Goal: Find specific page/section: Find specific page/section

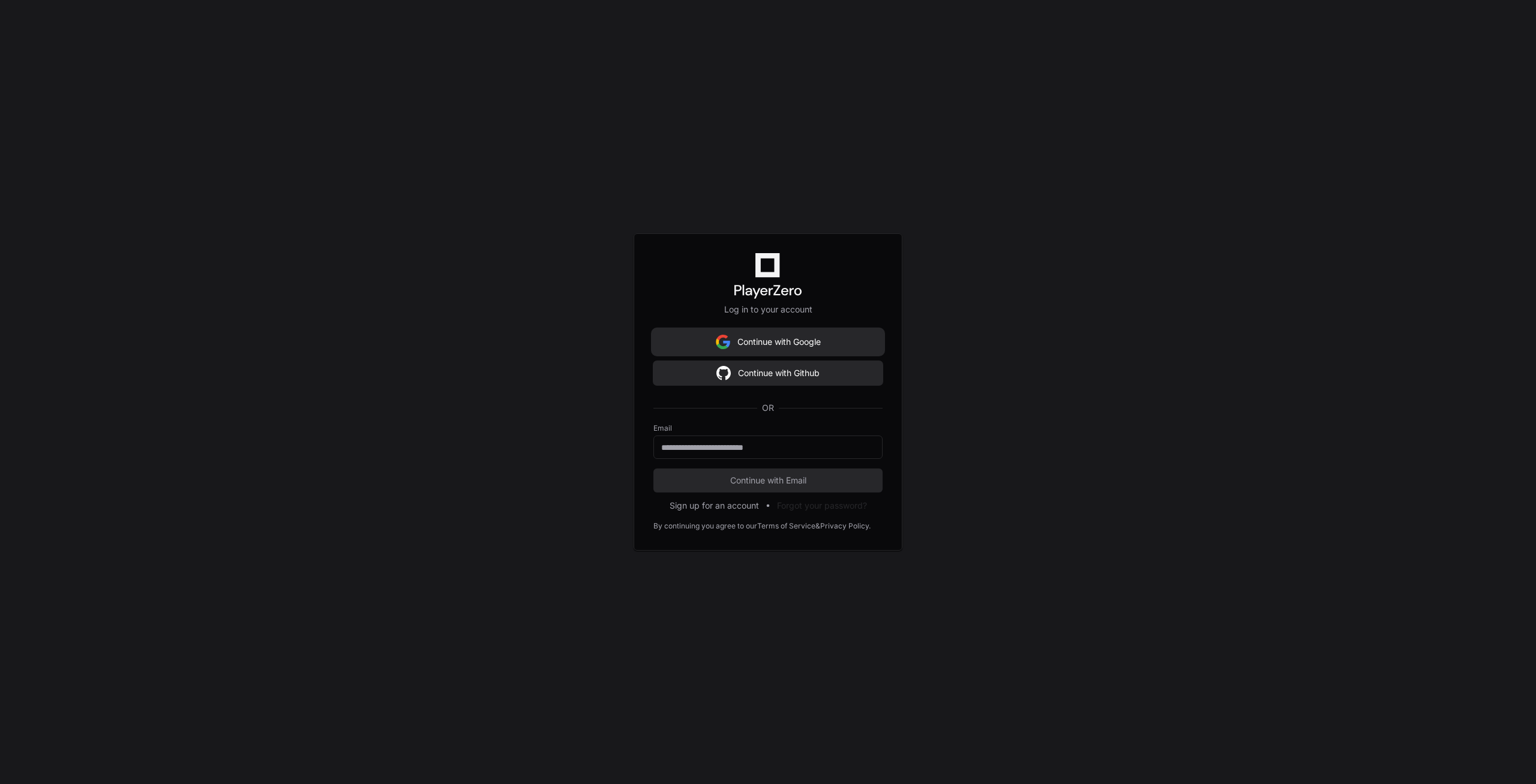
click at [752, 345] on button "Continue with Google" at bounding box center [768, 342] width 229 height 24
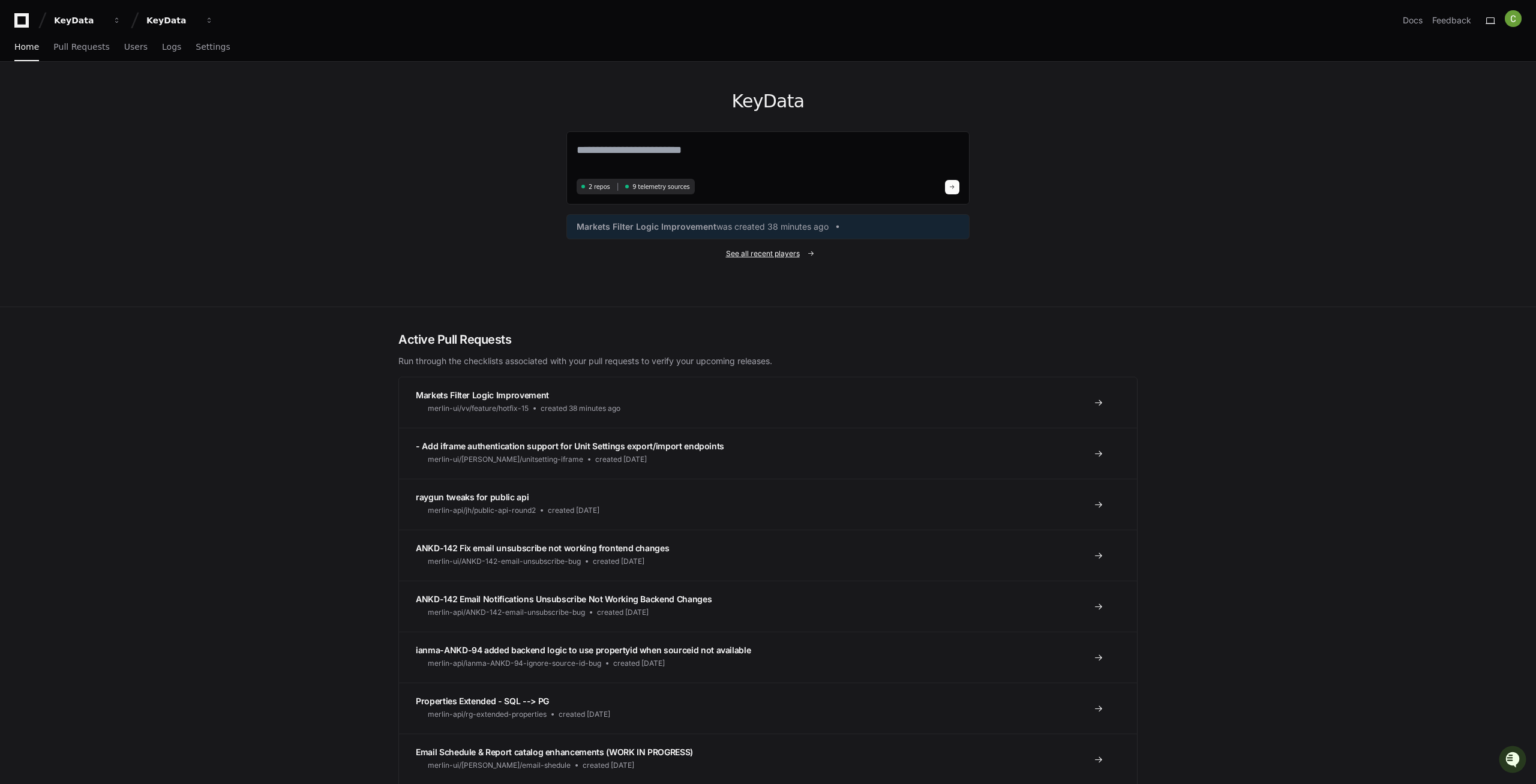
click at [769, 255] on span "See all recent players" at bounding box center [763, 254] width 74 height 9
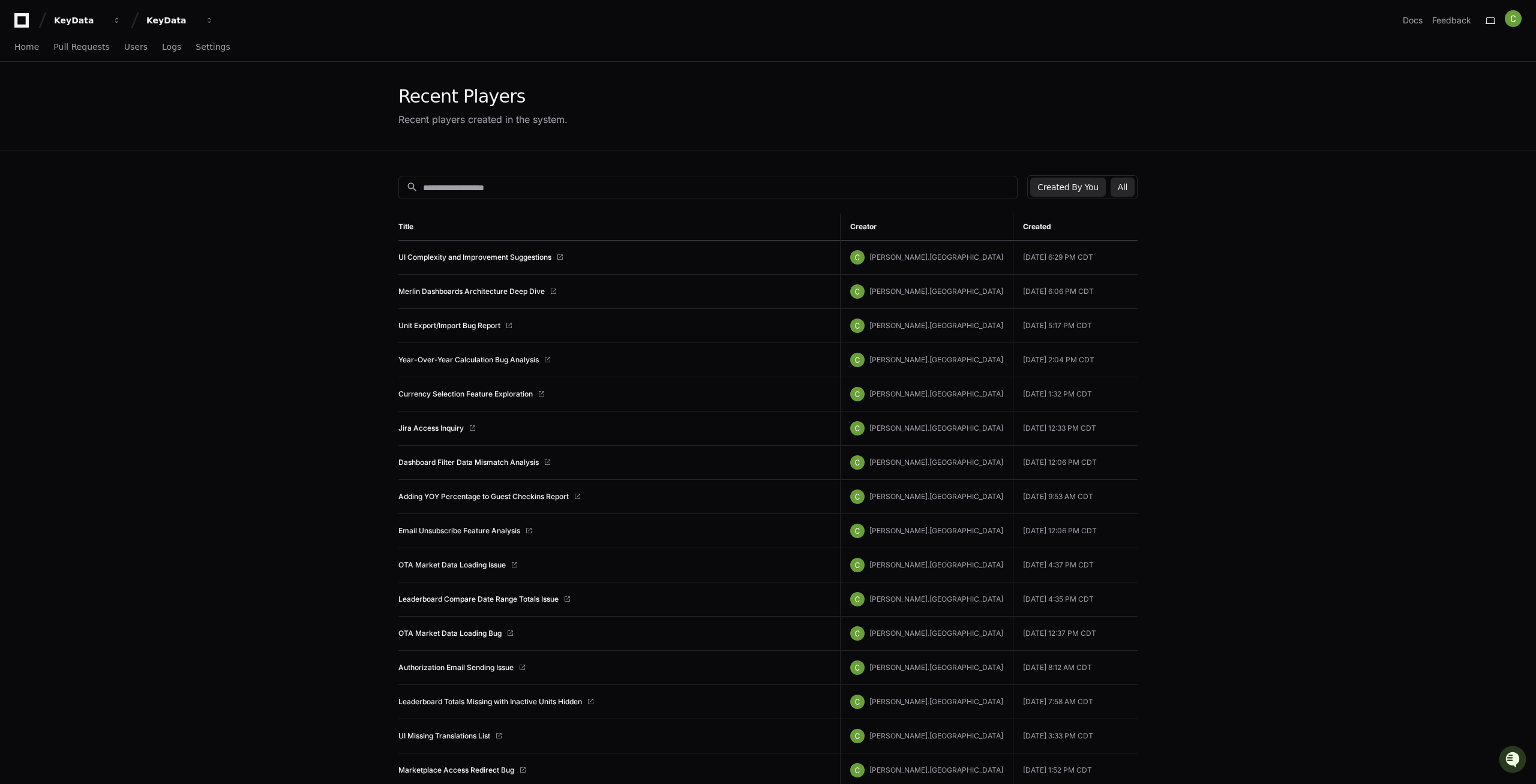
click at [1117, 189] on button "All" at bounding box center [1122, 187] width 24 height 19
click at [421, 463] on link "PR Review Request" at bounding box center [431, 463] width 66 height 9
